Goal: Task Accomplishment & Management: Manage account settings

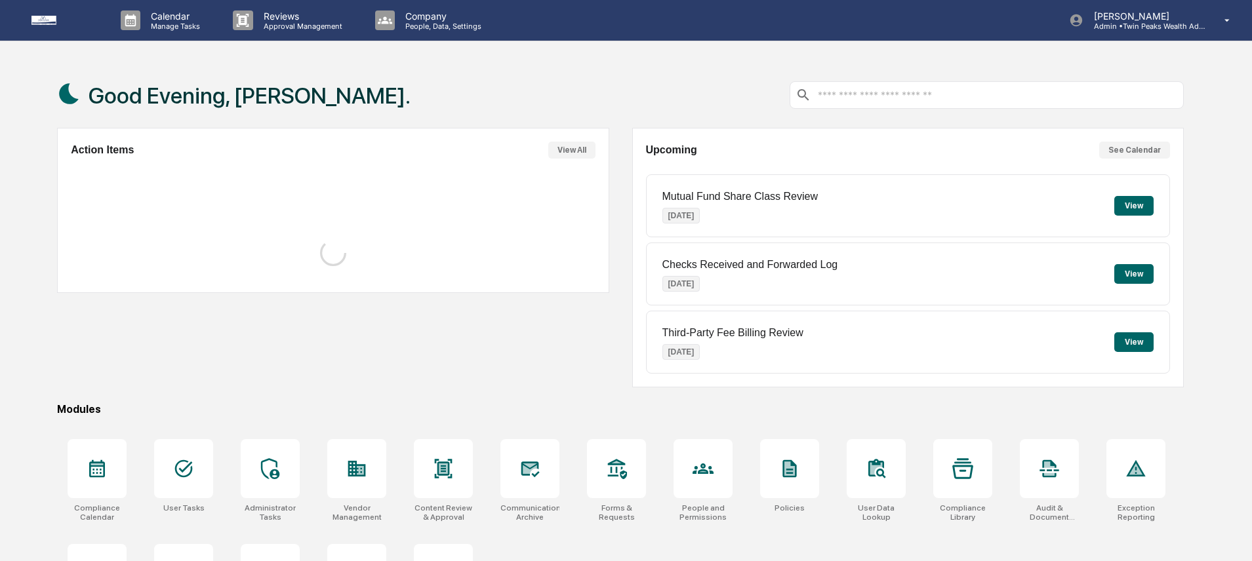
click at [455, 85] on div "Good Evening, Katrina." at bounding box center [620, 95] width 1127 height 66
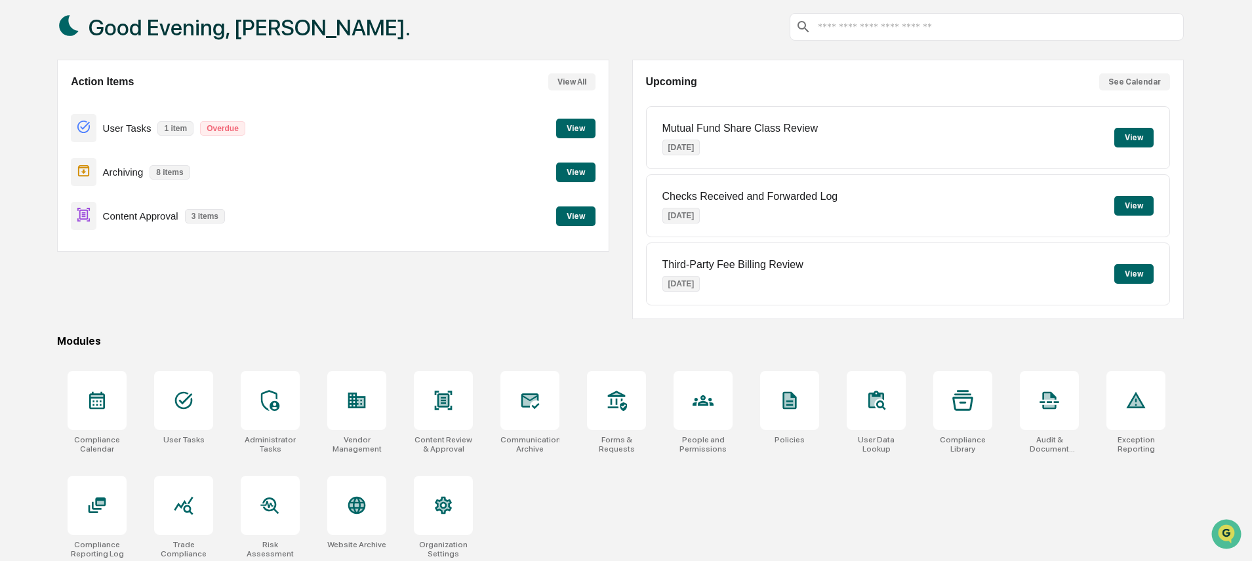
scroll to position [76, 0]
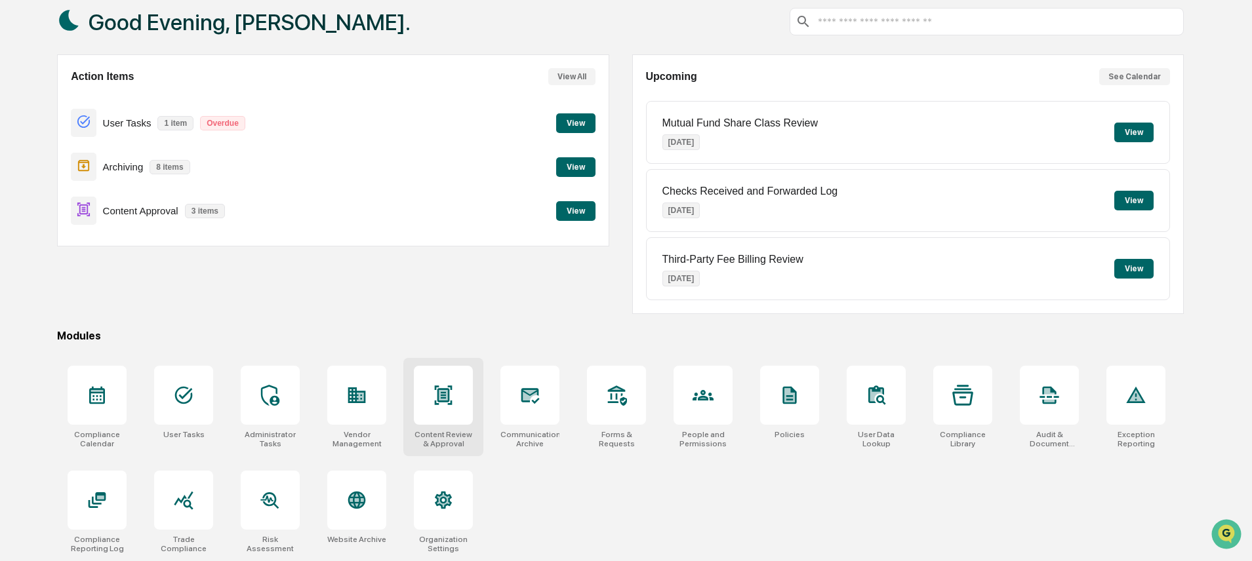
click at [422, 398] on div at bounding box center [443, 395] width 59 height 59
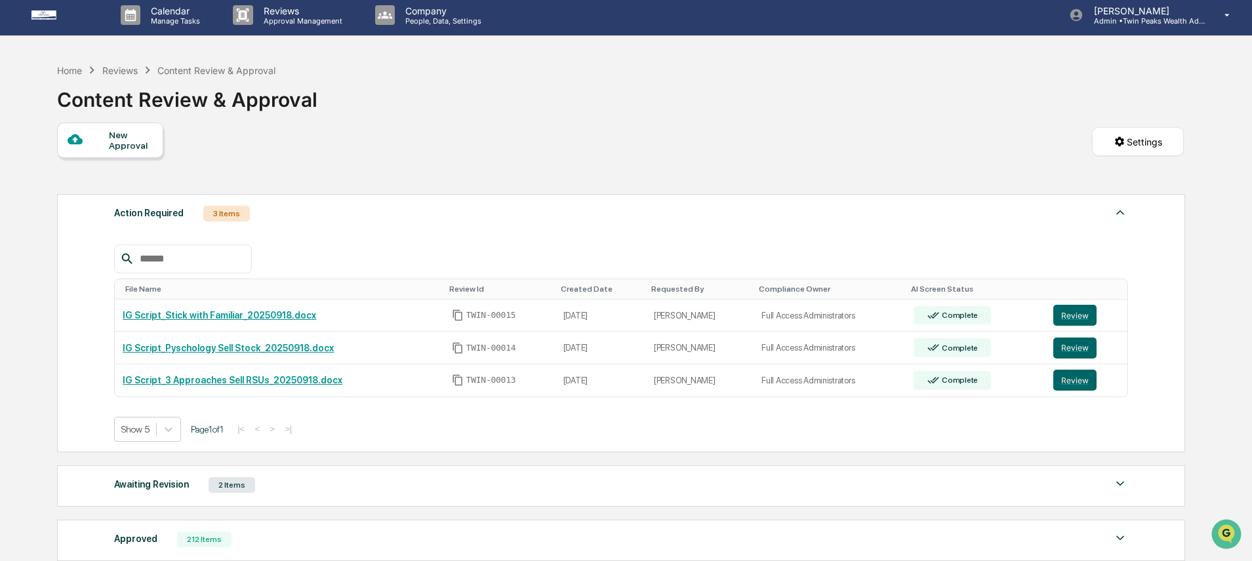
scroll to position [65, 0]
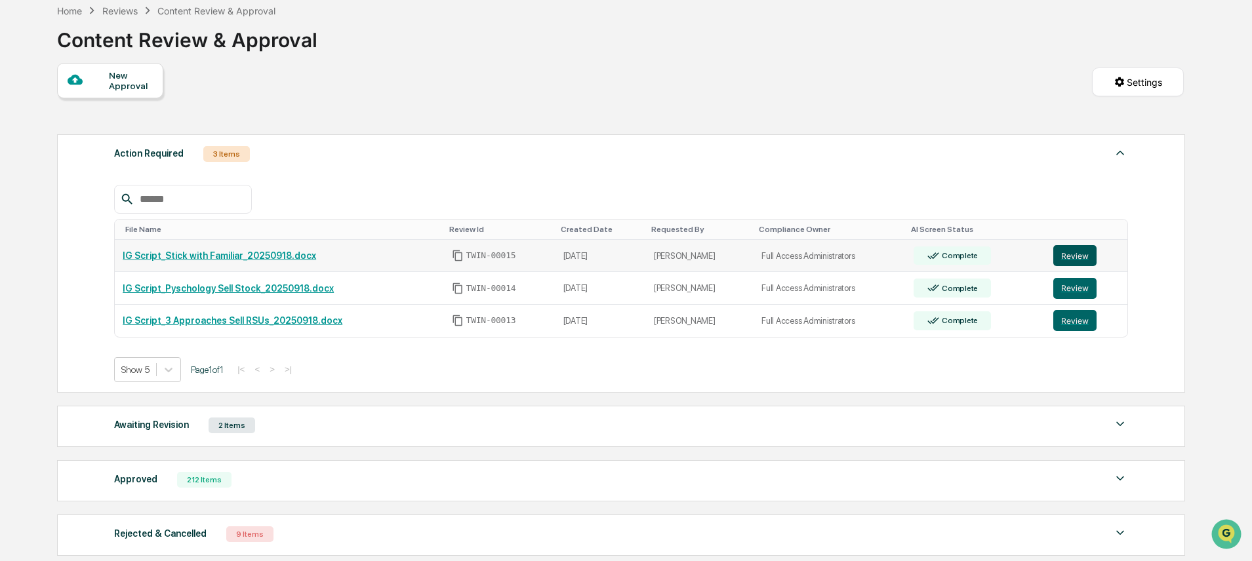
click at [1079, 260] on button "Review" at bounding box center [1074, 255] width 43 height 21
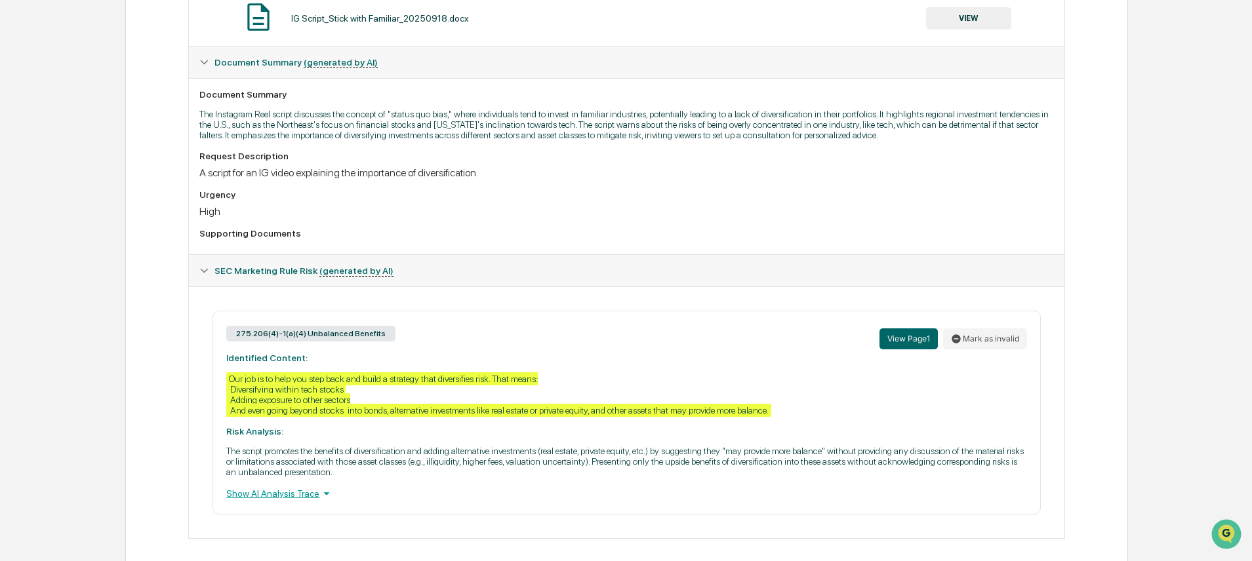
scroll to position [323, 0]
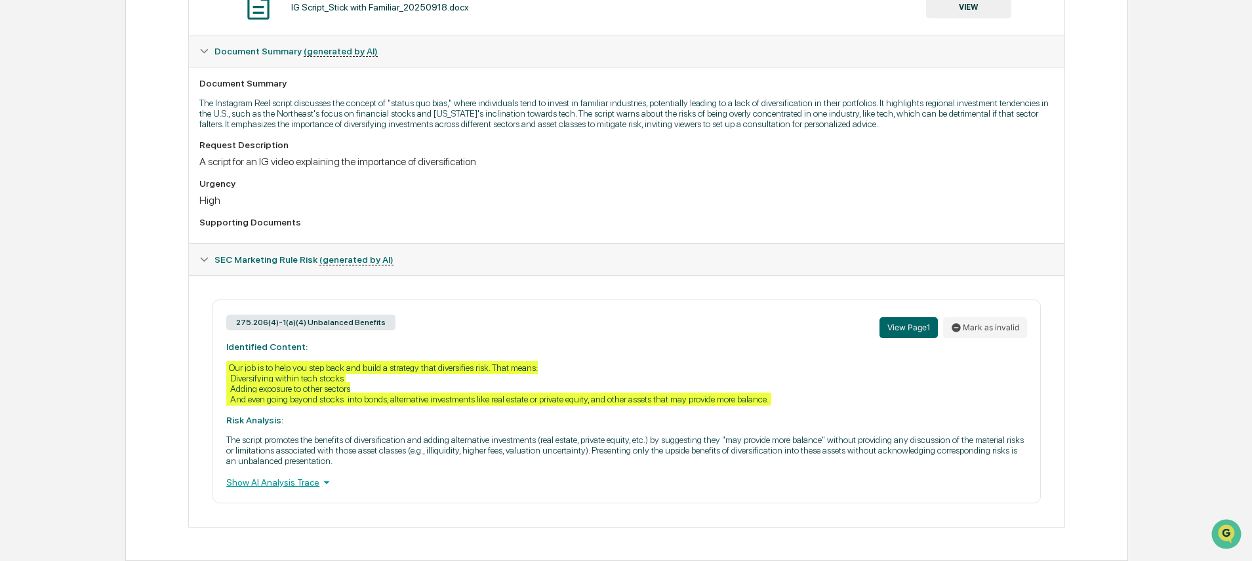
click at [128, 160] on div "Review Comments Actions Activity Log Created By: ‎ ‎ ND Niki Desai Assigned To:…" at bounding box center [626, 194] width 1003 height 734
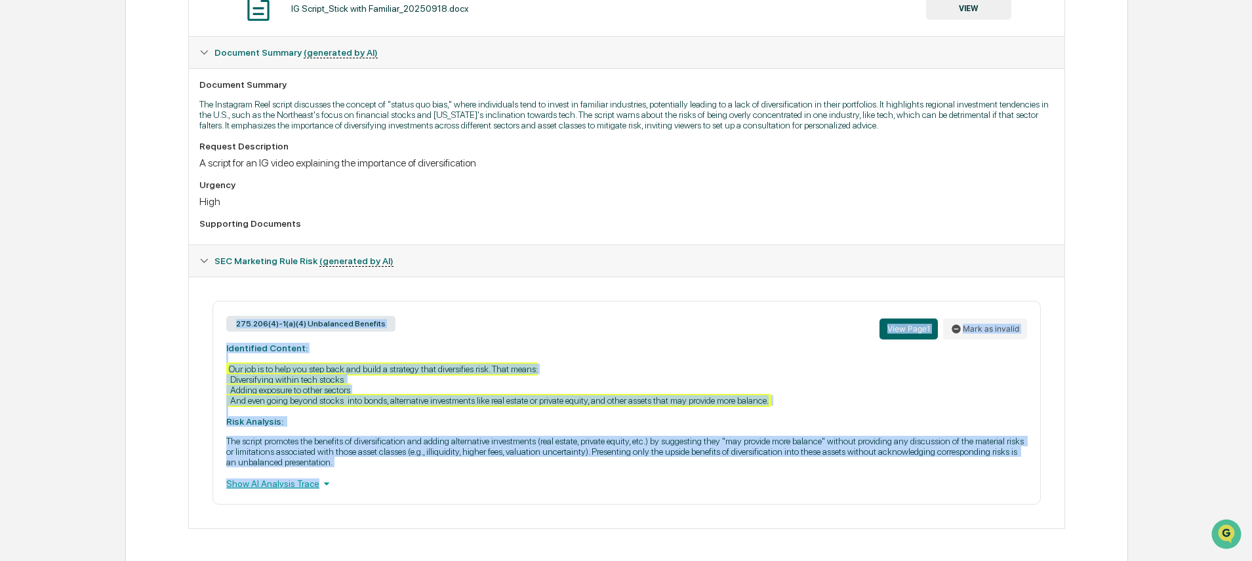
drag, startPoint x: 163, startPoint y: 289, endPoint x: 946, endPoint y: 511, distance: 814.0
click at [946, 511] on div "Review Comments Actions Activity Log Created By: ‎ ‎ ND Niki Desai Assigned To:…" at bounding box center [626, 195] width 1003 height 734
click at [1163, 463] on div "Home Content Review & Approval IG Script_Stick with Familiar_20250918.docx IG S…" at bounding box center [626, 163] width 1252 height 800
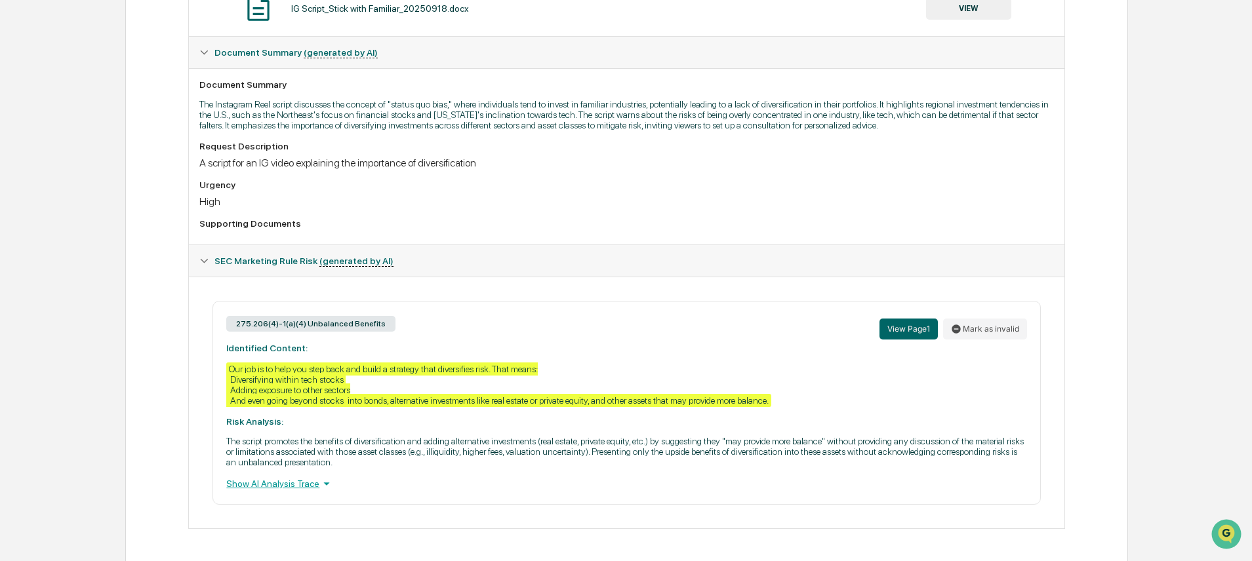
click at [209, 400] on div "275.206(4)-1(a)(4) Unbalanced Benefits View Page 1 Mark as invalid Identified C…" at bounding box center [626, 403] width 854 height 204
click at [150, 334] on div "Review Comments Actions Activity Log Created By: ‎ ‎ ND Niki Desai Assigned To:…" at bounding box center [626, 195] width 1003 height 734
click at [169, 312] on div "Review Comments Actions Activity Log Created By: ‎ ‎ ND Niki Desai Assigned To:…" at bounding box center [626, 195] width 1003 height 734
click at [151, 258] on div "Review Comments Actions Activity Log Created By: ‎ ‎ ND Niki Desai Assigned To:…" at bounding box center [626, 195] width 1003 height 734
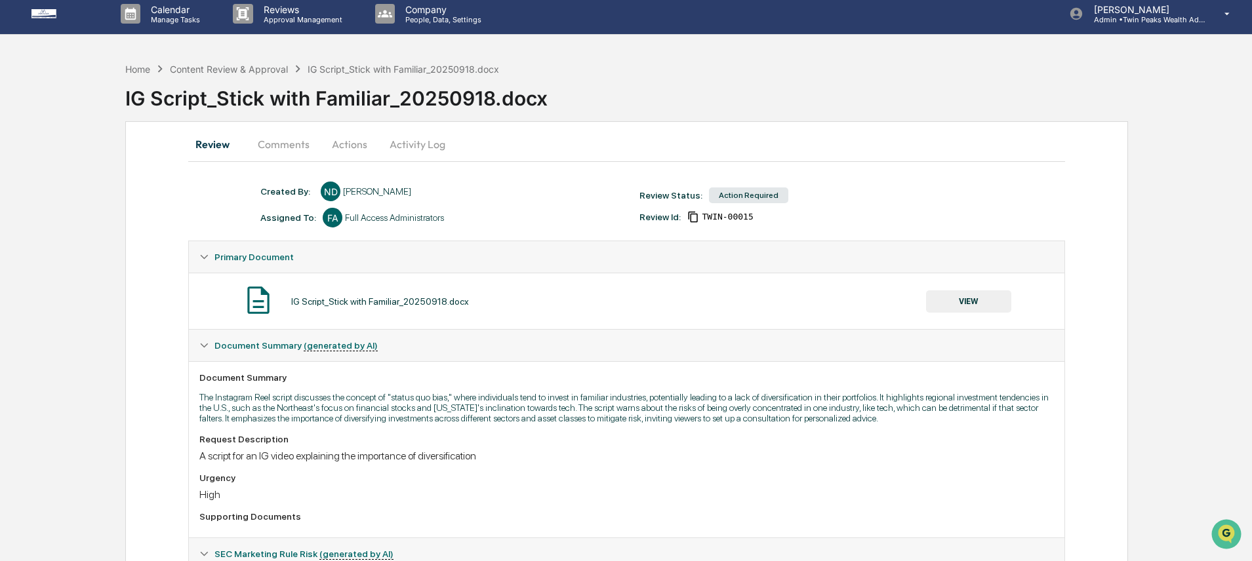
scroll to position [0, 0]
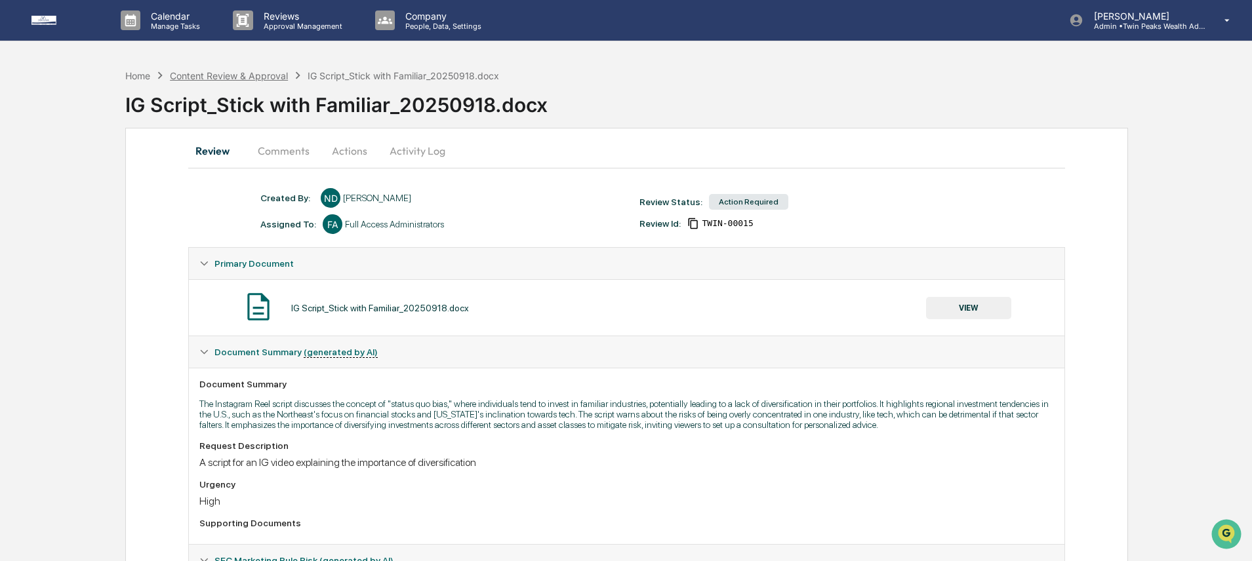
click at [221, 79] on div "Content Review & Approval" at bounding box center [229, 75] width 118 height 11
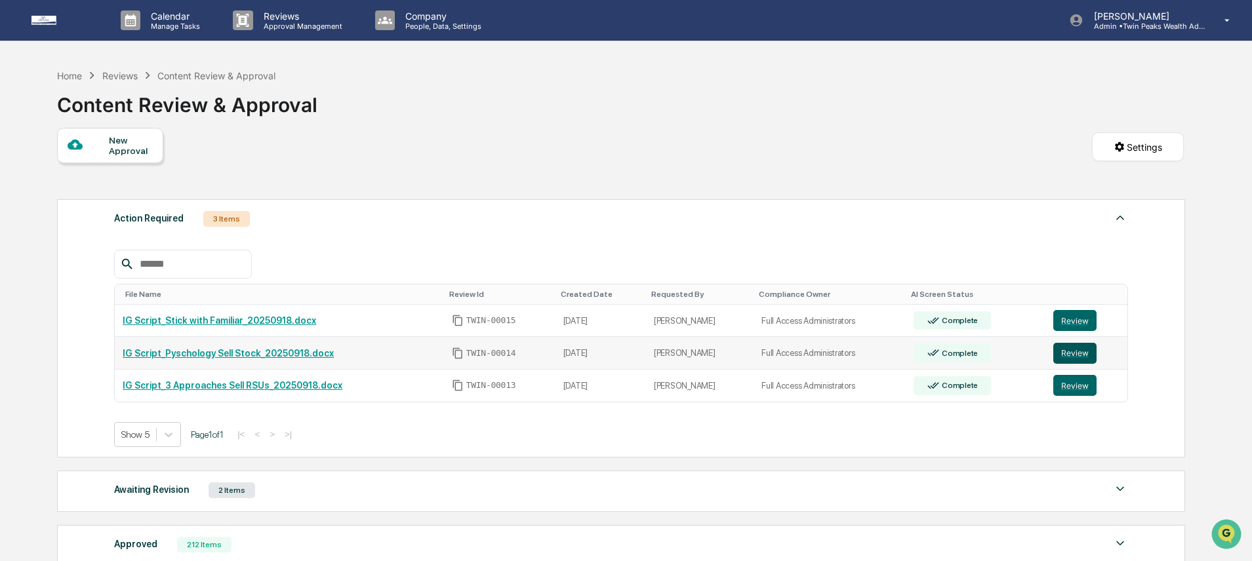
click at [1075, 357] on button "Review" at bounding box center [1074, 353] width 43 height 21
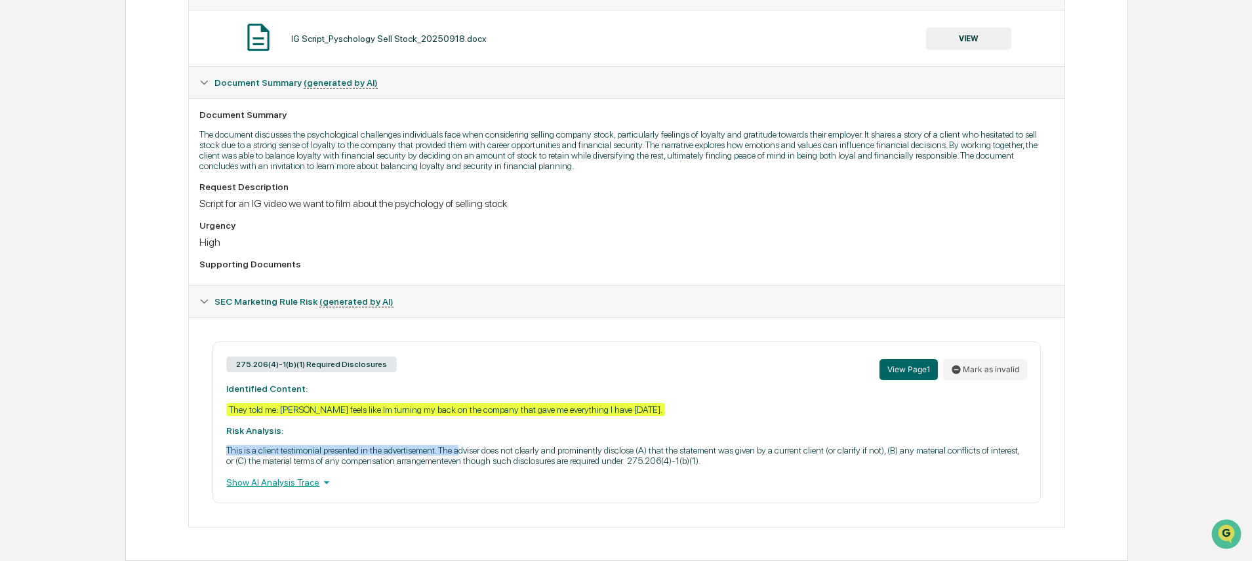
drag, startPoint x: 226, startPoint y: 448, endPoint x: 496, endPoint y: 450, distance: 270.8
click at [496, 450] on p "This is a client testimonial presented in the advertisement. The adviser does n…" at bounding box center [626, 455] width 800 height 21
click at [565, 462] on p "This is a client testimonial presented in the advertisement. The adviser does n…" at bounding box center [626, 455] width 800 height 21
click at [742, 460] on p "This is a client testimonial presented in the advertisement. The adviser does n…" at bounding box center [626, 455] width 800 height 21
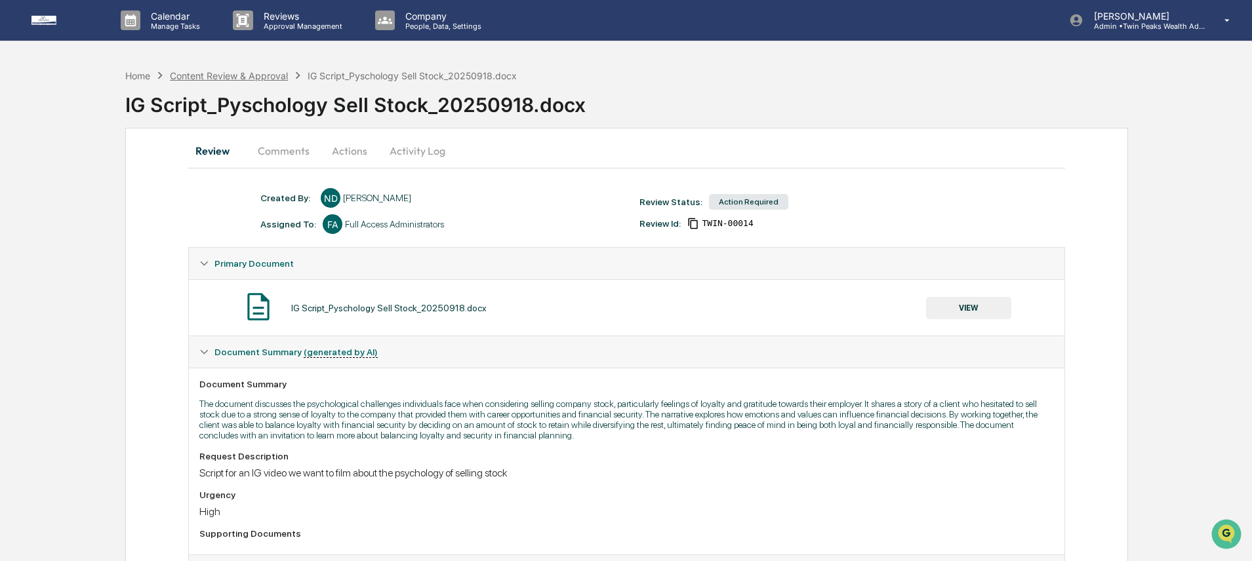
click at [244, 76] on div "Content Review & Approval" at bounding box center [229, 75] width 118 height 11
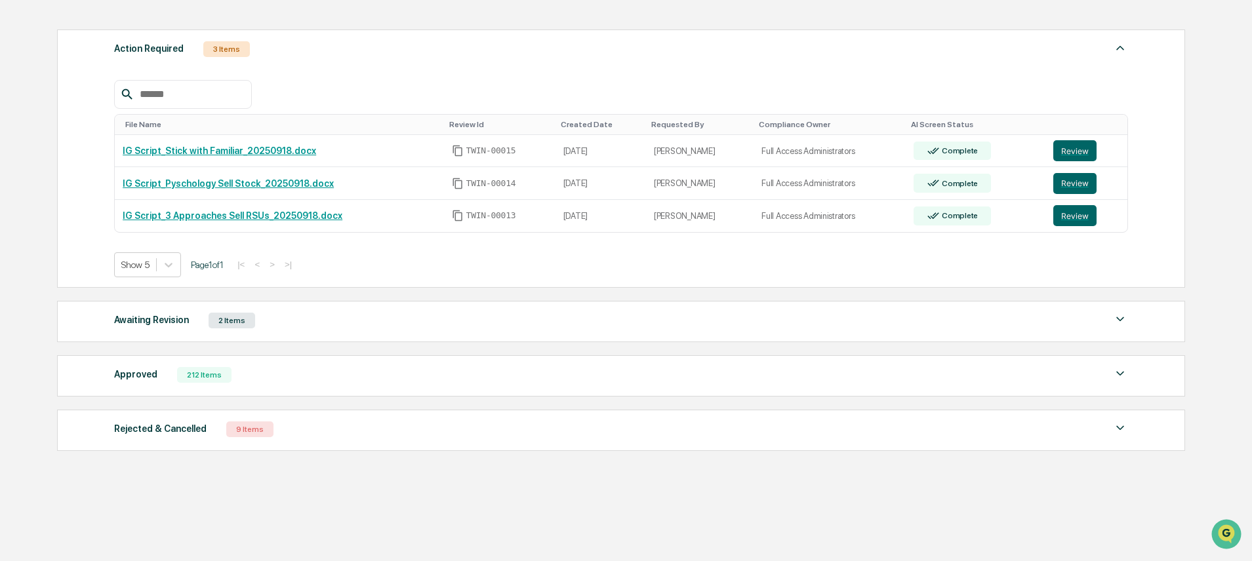
scroll to position [183, 0]
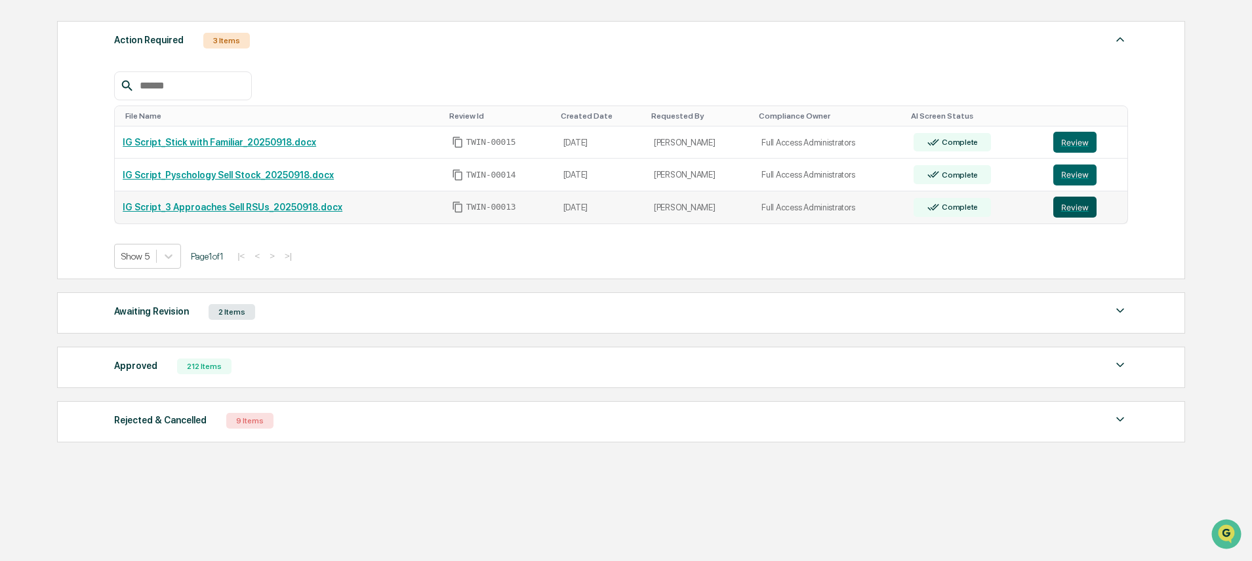
click at [1083, 208] on button "Review" at bounding box center [1074, 207] width 43 height 21
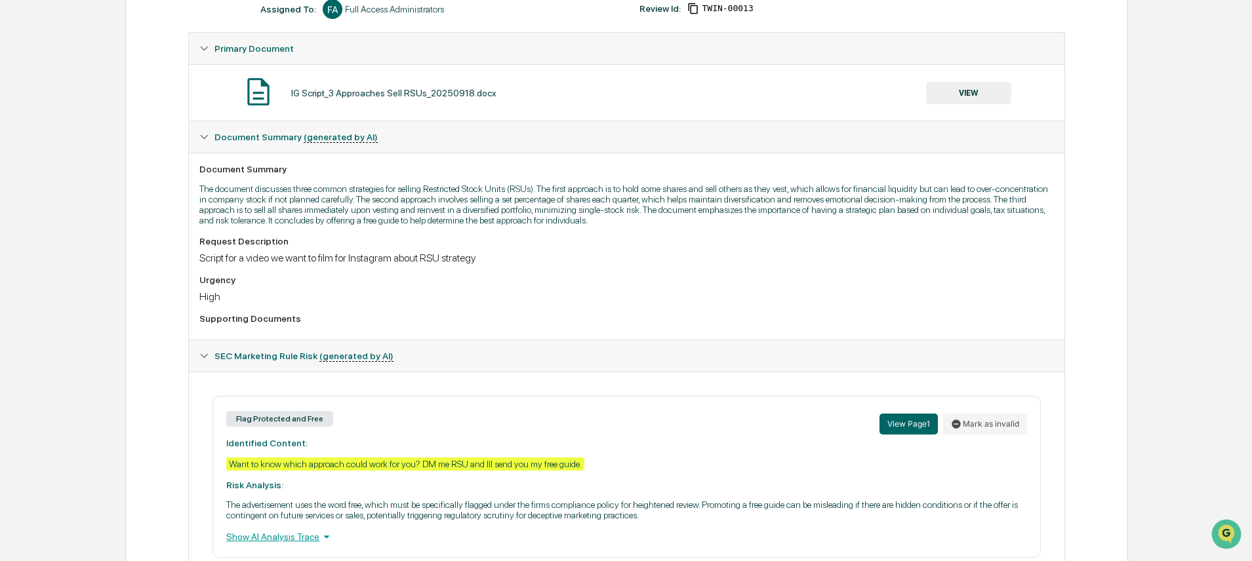
scroll to position [279, 0]
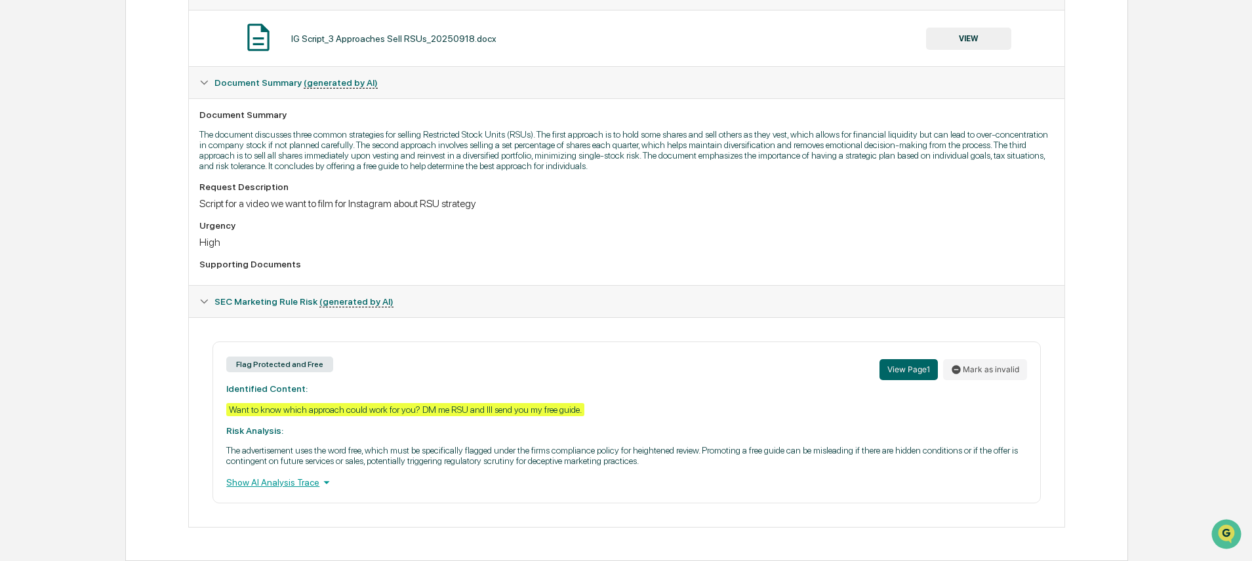
click at [121, 370] on div "Home Content Review & Approval IG Script_3 Approaches Sell RSUs_20250918.docx I…" at bounding box center [626, 177] width 1252 height 768
click at [165, 322] on div "Review Comments Actions Activity Log Created By: ‎ ‎ ND [PERSON_NAME] Assigned …" at bounding box center [626, 209] width 1003 height 703
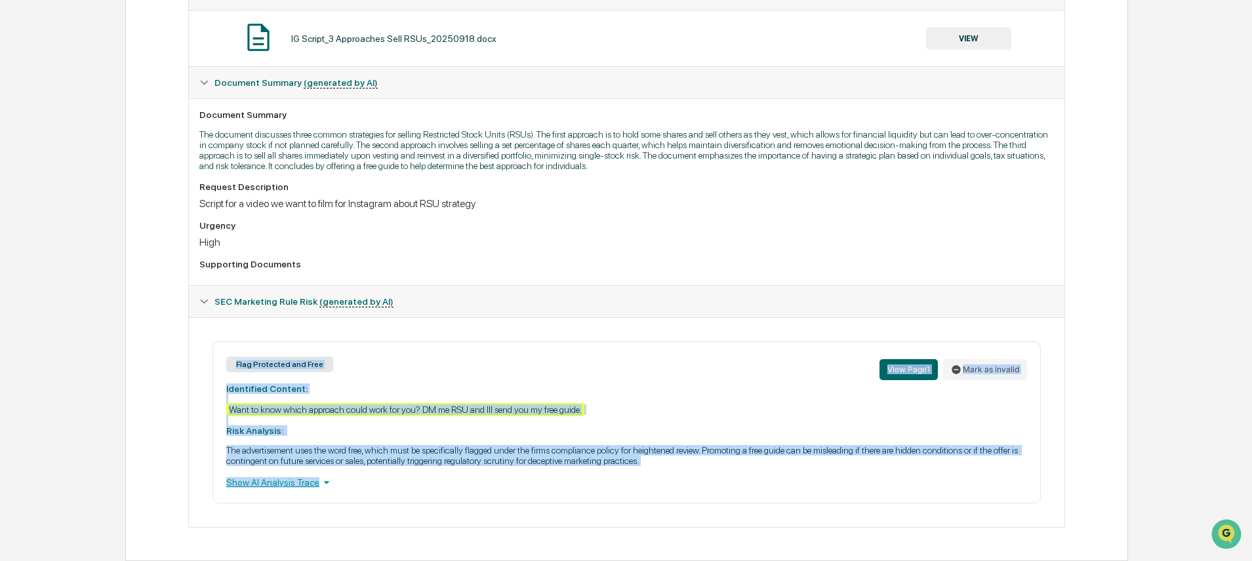
drag, startPoint x: 185, startPoint y: 354, endPoint x: 661, endPoint y: 508, distance: 500.4
click at [661, 508] on div "Review Comments Actions Activity Log Created By: ‎ ‎ ND [PERSON_NAME] Assigned …" at bounding box center [626, 209] width 1003 height 703
click at [488, 442] on div "Flag Protected and Free View Page 1 Mark as invalid Identified Content: Want to…" at bounding box center [626, 423] width 828 height 162
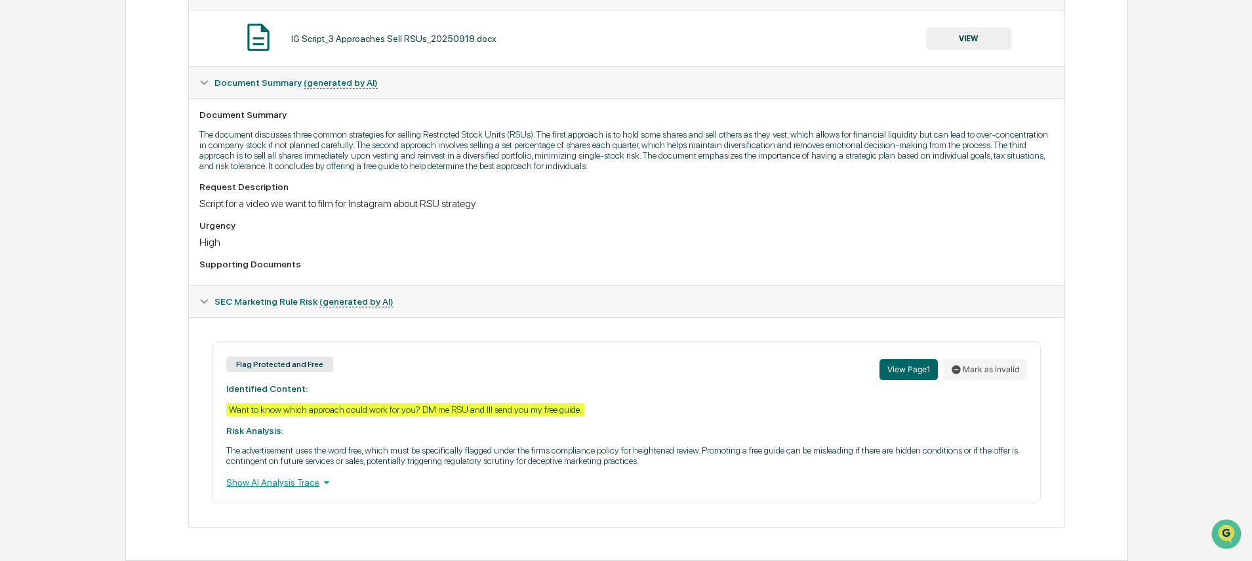
click at [95, 354] on div "Home Content Review & Approval IG Script_3 Approaches Sell RSUs_20250918.docx I…" at bounding box center [626, 177] width 1252 height 768
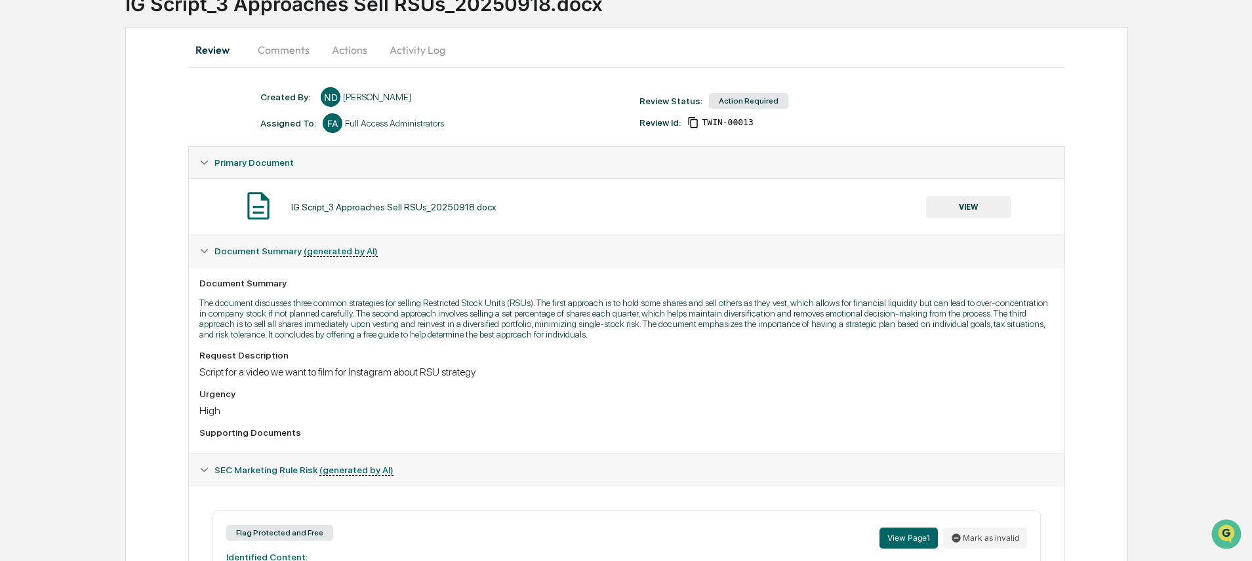
scroll to position [0, 0]
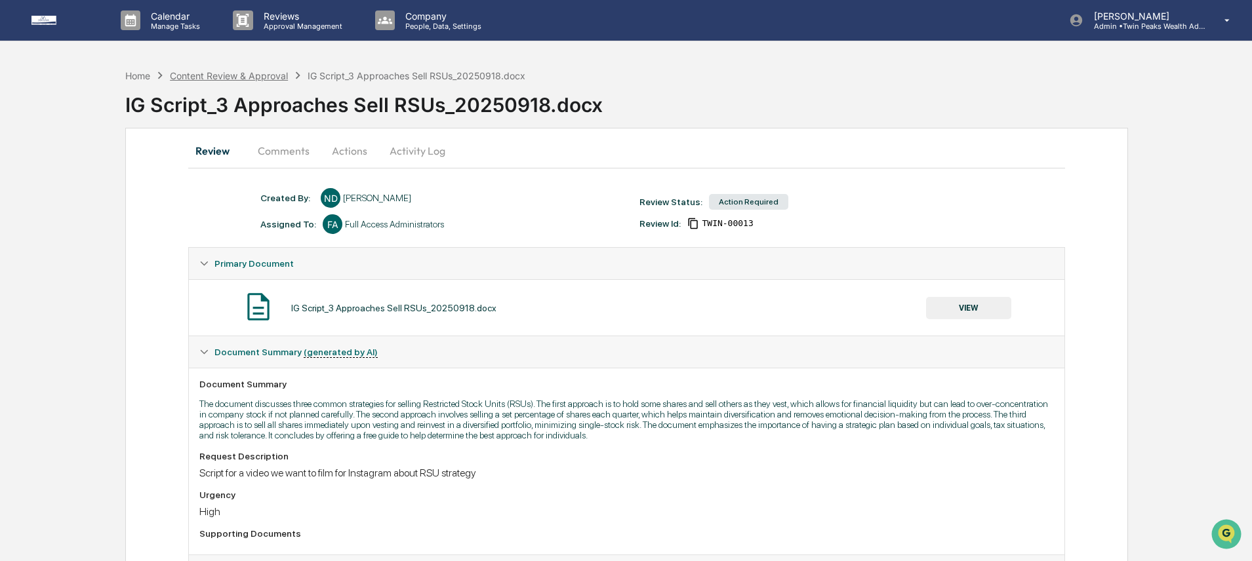
click at [194, 72] on div "Content Review & Approval" at bounding box center [229, 75] width 118 height 11
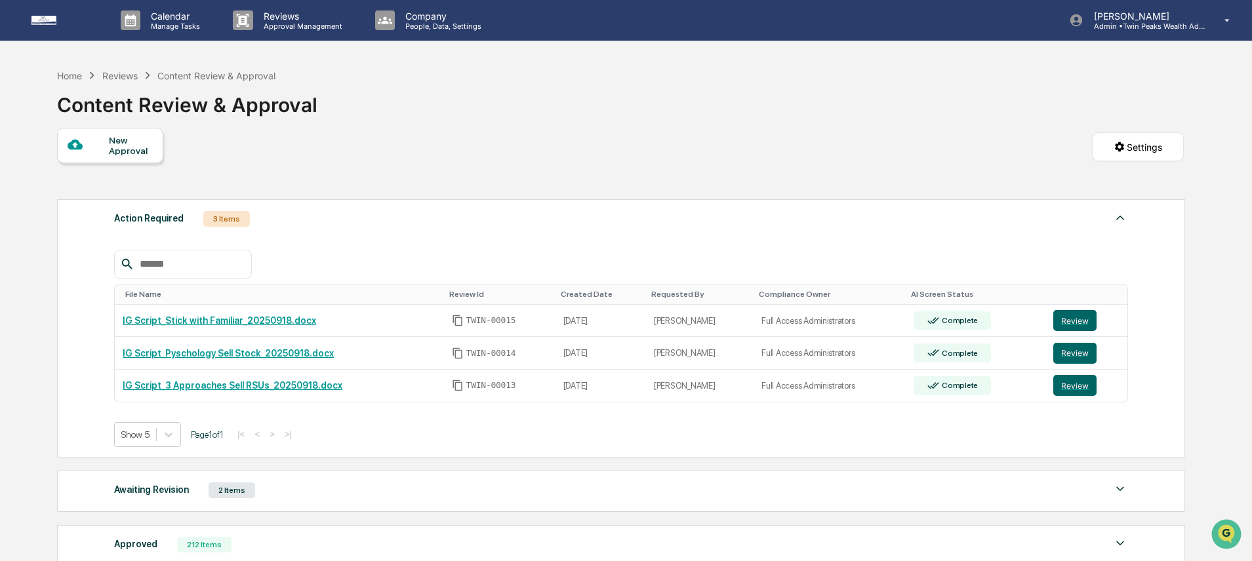
click at [860, 153] on div "New Approval Settings" at bounding box center [620, 160] width 1127 height 65
click at [1229, 241] on div "Calendar Manage Tasks Reviews Approval Management Company People, Data, Setting…" at bounding box center [626, 370] width 1252 height 740
click at [1222, 250] on div "Calendar Manage Tasks Reviews Approval Management Company People, Data, Setting…" at bounding box center [626, 370] width 1252 height 740
click at [841, 82] on div "Home Reviews Content Review & Approval Content Review & Approval" at bounding box center [620, 95] width 1127 height 66
click at [834, 130] on div "New Approval Settings" at bounding box center [620, 160] width 1127 height 65
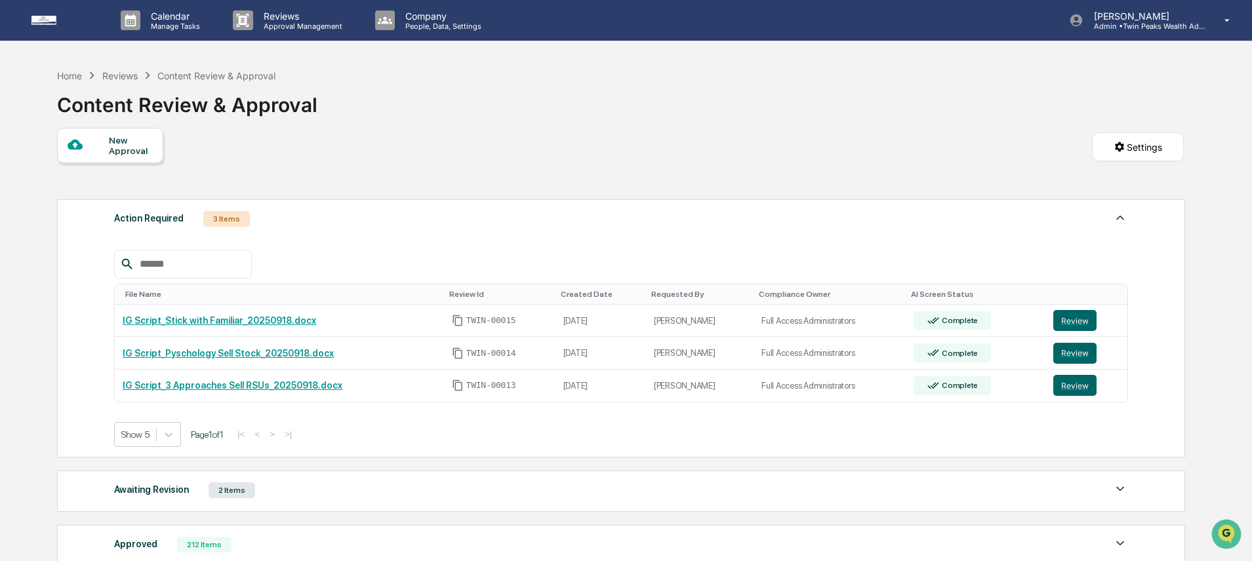
click at [477, 140] on div "New Approval Settings" at bounding box center [620, 160] width 1127 height 65
click at [194, 266] on input "text" at bounding box center [189, 264] width 111 height 17
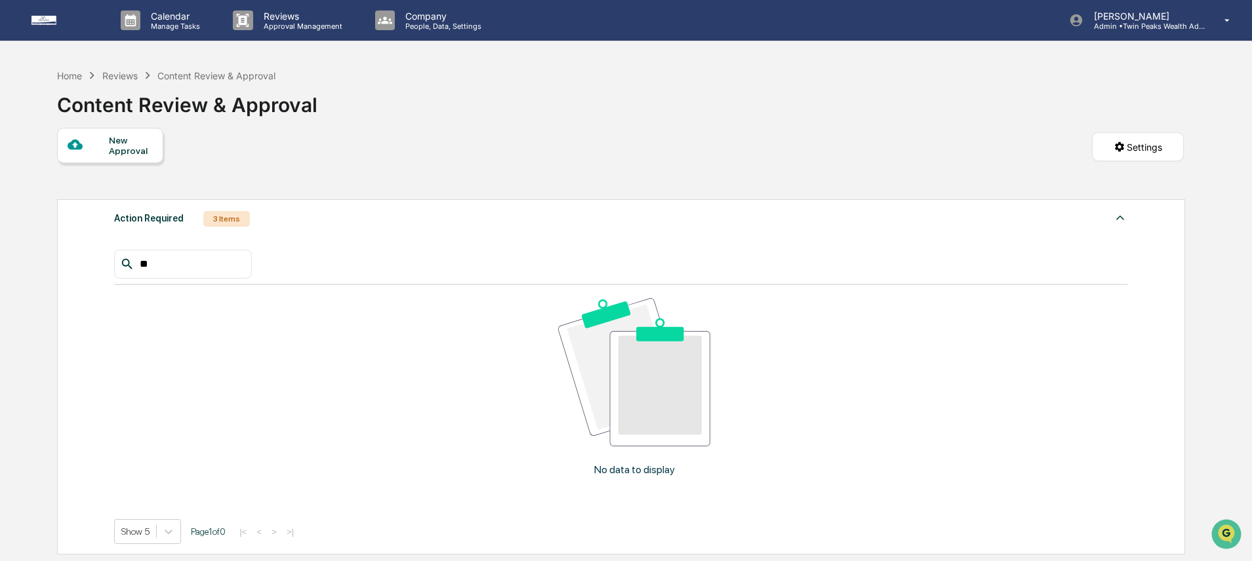
click at [184, 262] on input "**" at bounding box center [189, 264] width 111 height 17
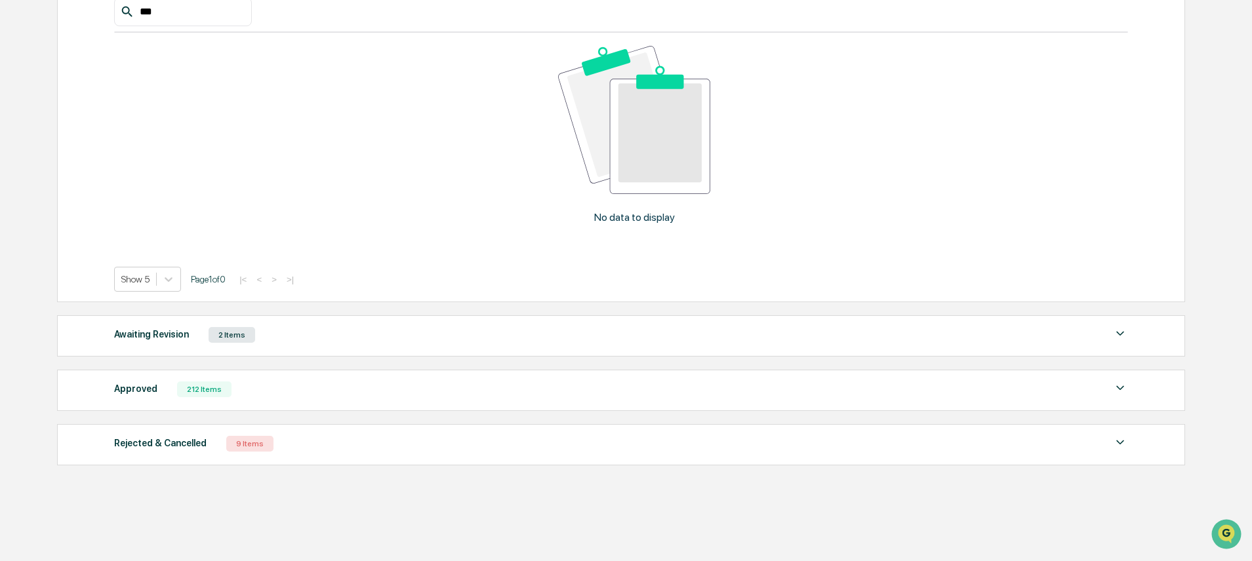
scroll to position [279, 0]
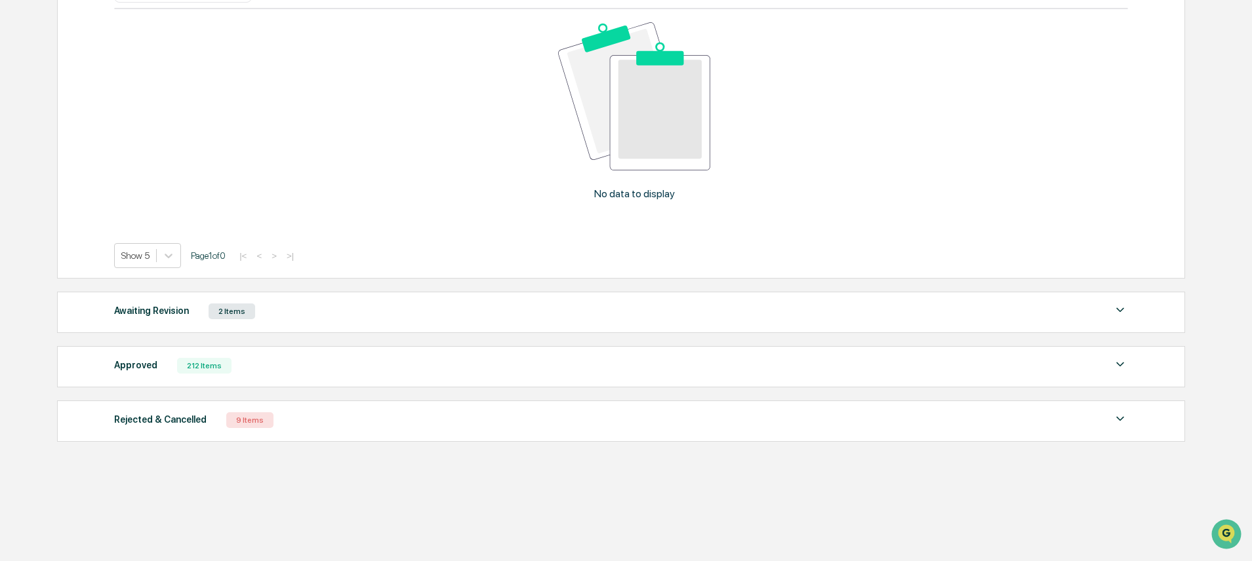
type input "***"
click at [159, 370] on div "Approved 212 Items" at bounding box center [621, 366] width 1014 height 18
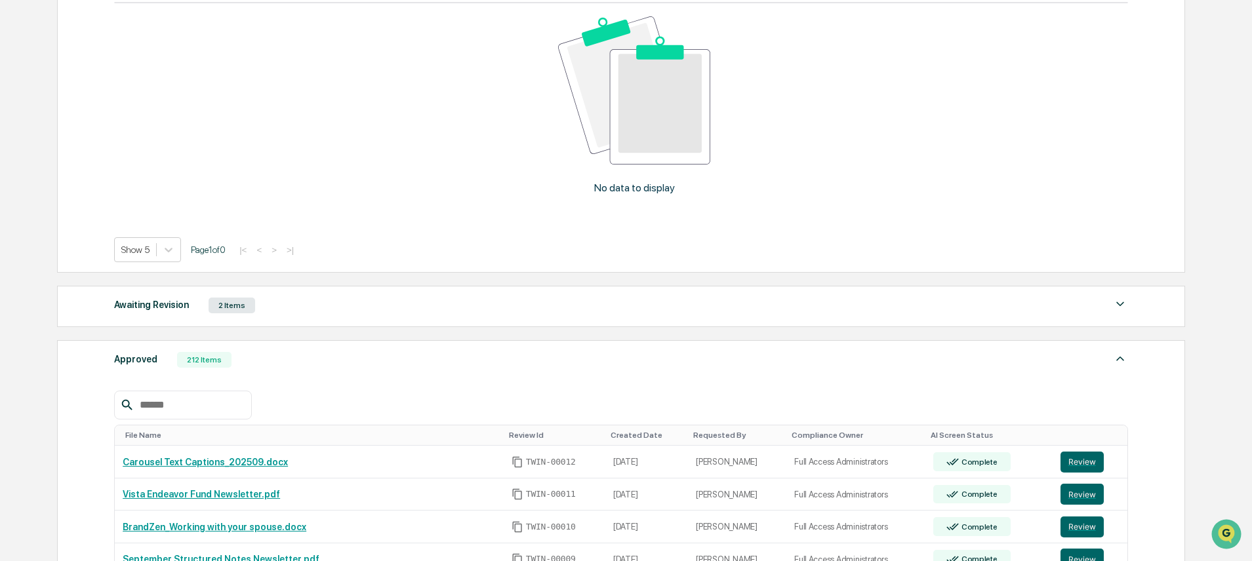
scroll to position [286, 0]
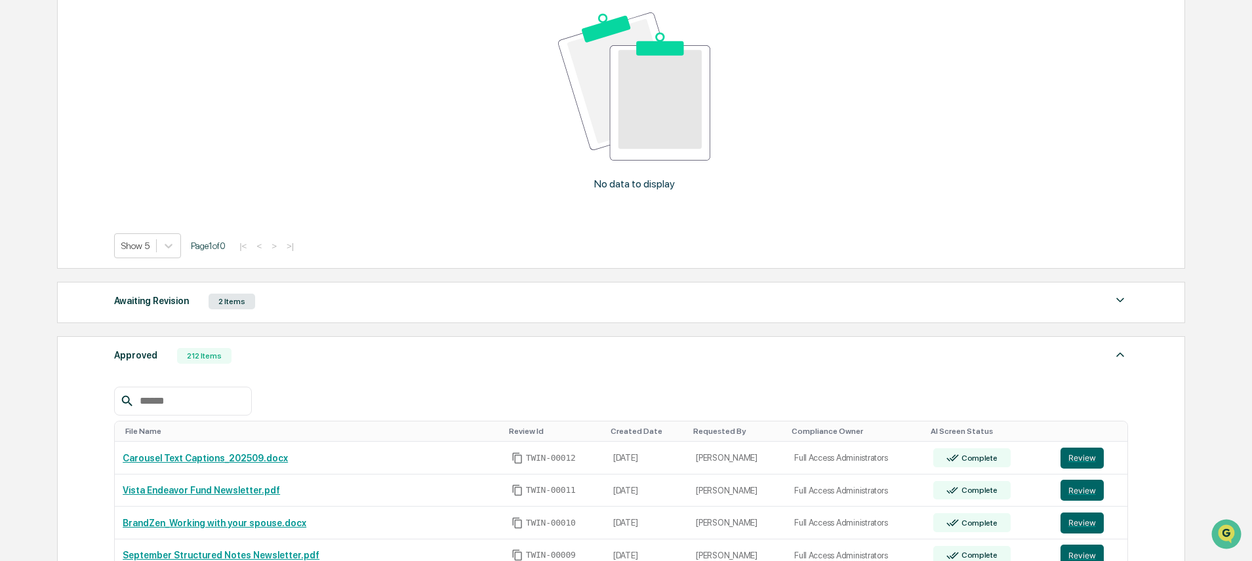
click at [168, 401] on input "text" at bounding box center [189, 401] width 111 height 17
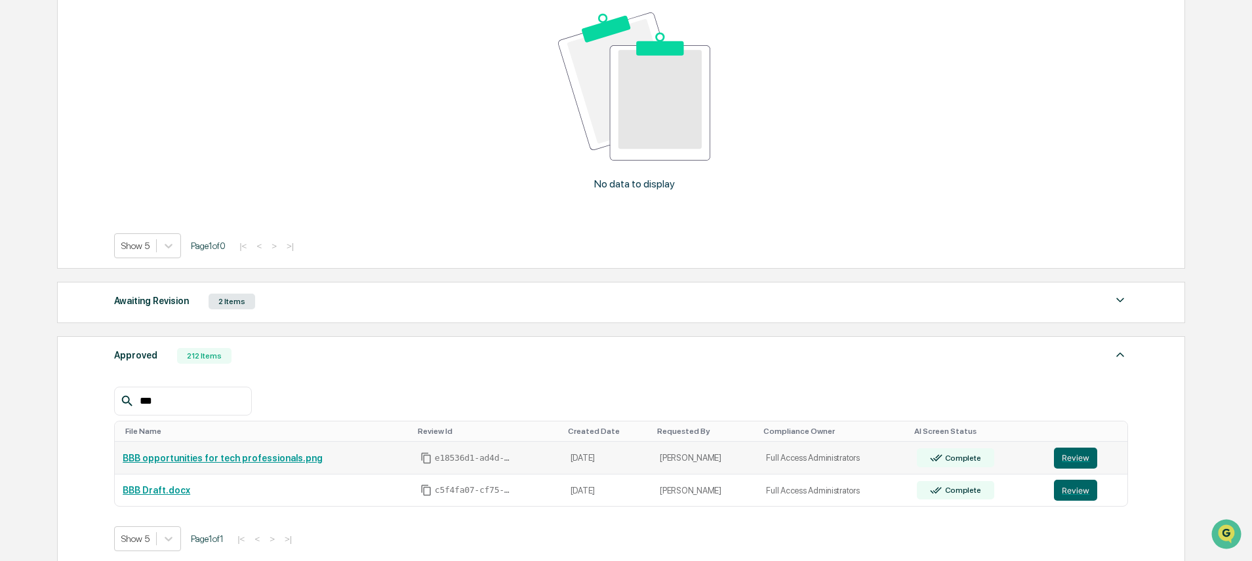
type input "***"
click at [226, 467] on td "BBB opportunities for tech professionals.png" at bounding box center [264, 458] width 298 height 33
click at [224, 462] on link "BBB opportunities for tech professionals.png" at bounding box center [223, 458] width 200 height 10
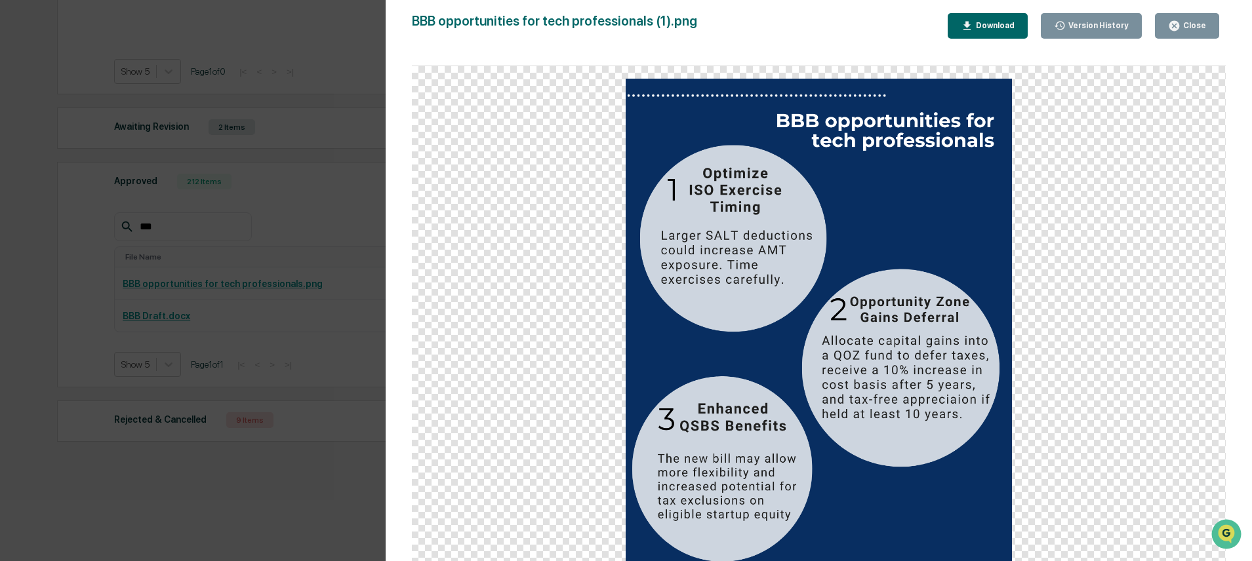
scroll to position [464, 0]
click at [955, 201] on img at bounding box center [819, 320] width 386 height 483
click at [946, 183] on img at bounding box center [819, 320] width 386 height 483
click at [1183, 31] on div "Close" at bounding box center [1187, 26] width 38 height 12
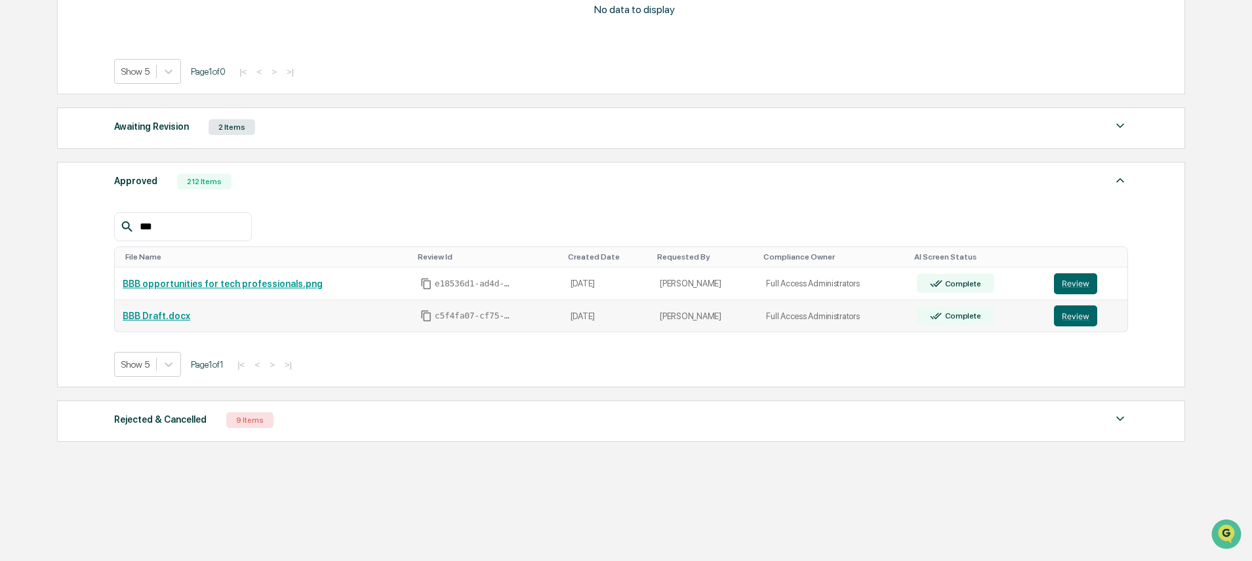
click at [170, 317] on link "BBB Draft.docx" at bounding box center [157, 316] width 68 height 10
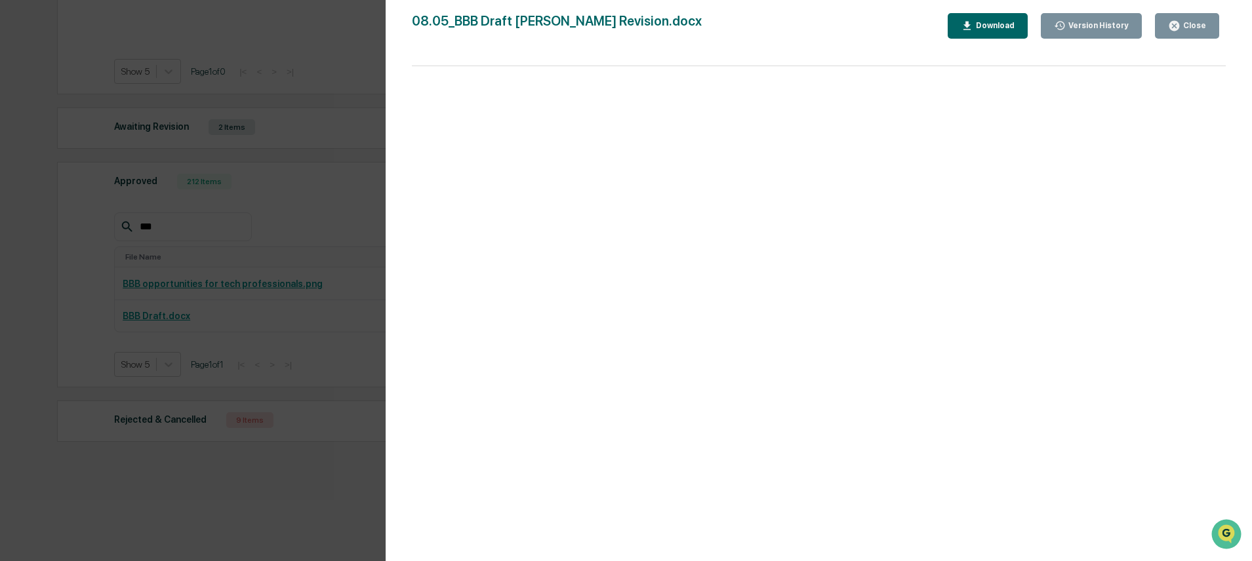
click at [1197, 25] on div "Close" at bounding box center [1193, 25] width 26 height 9
